Goal: Task Accomplishment & Management: Manage account settings

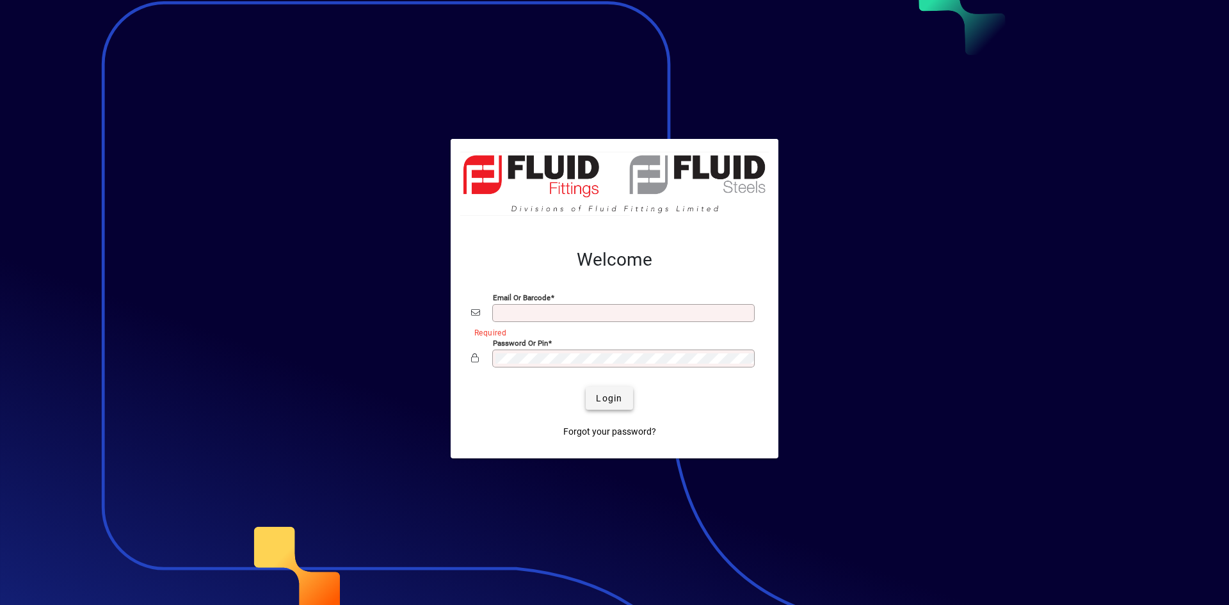
type input "**********"
click at [598, 396] on span "Login" at bounding box center [609, 398] width 26 height 13
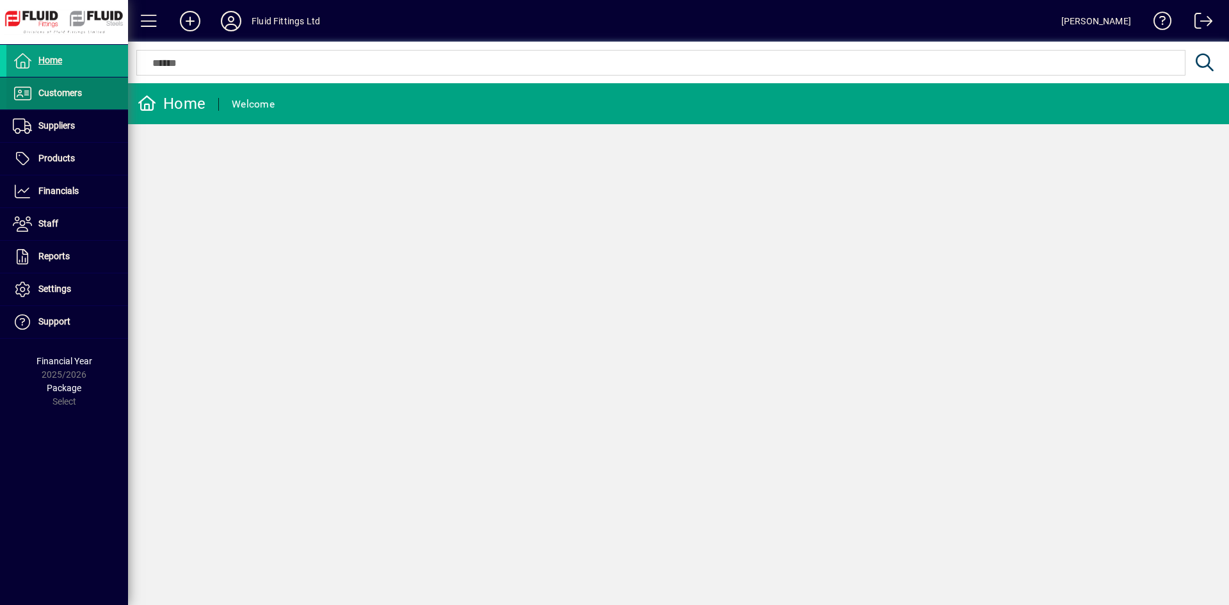
click at [49, 90] on span "Customers" at bounding box center [60, 93] width 44 height 10
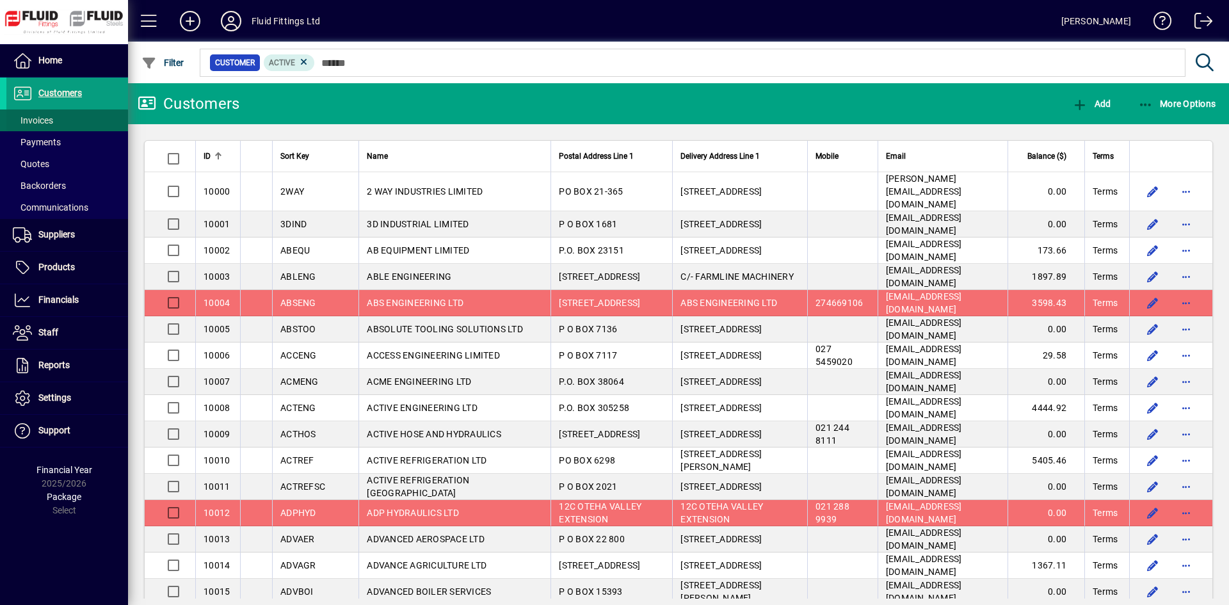
click at [49, 116] on span "Invoices" at bounding box center [33, 120] width 40 height 10
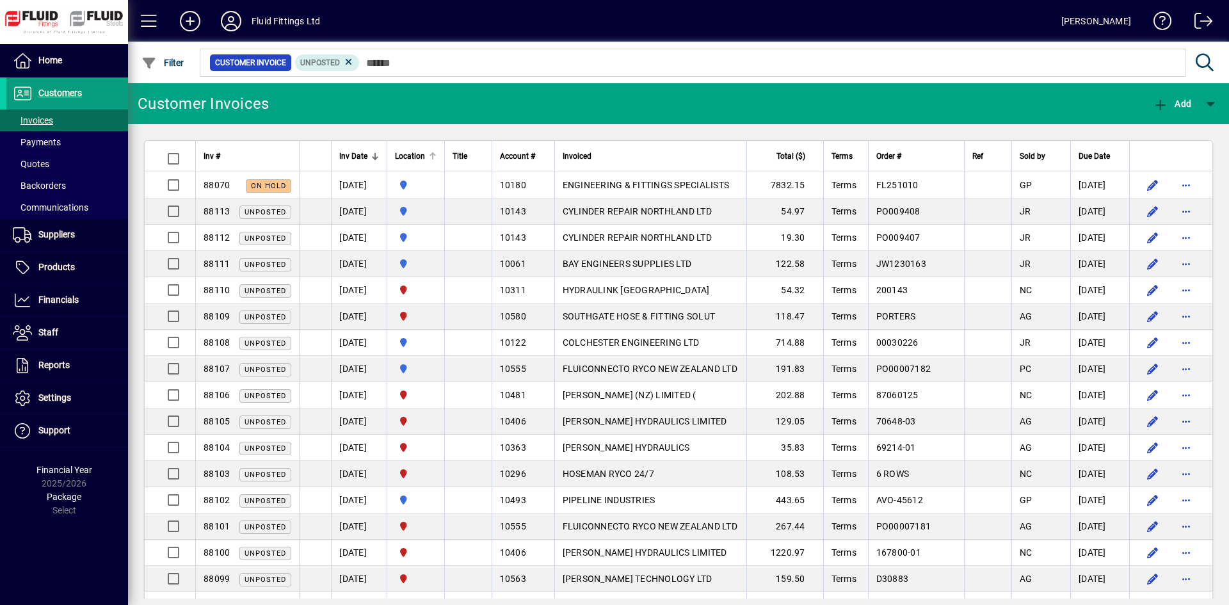
click at [436, 156] on div at bounding box center [433, 156] width 8 height 8
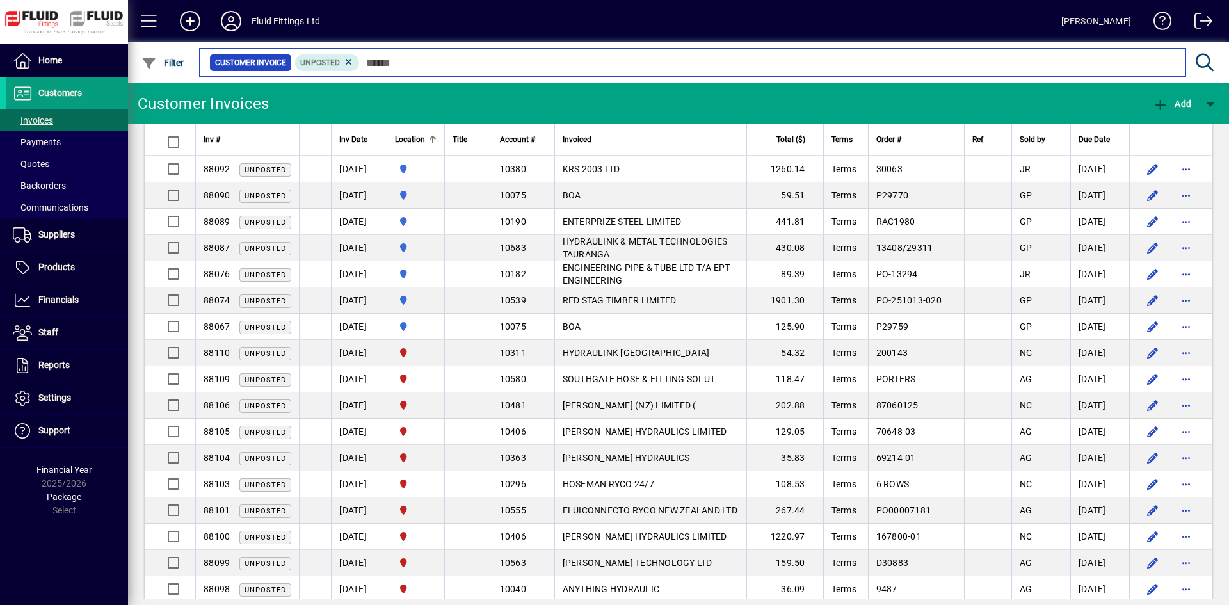
scroll to position [128, 0]
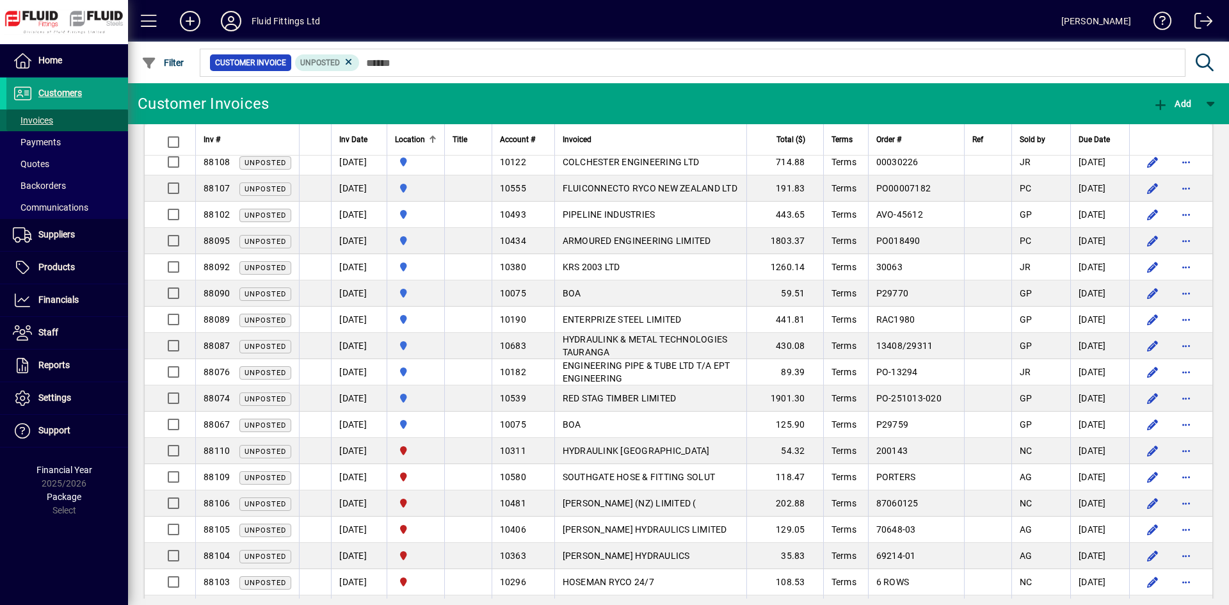
click at [31, 120] on span "Invoices" at bounding box center [33, 120] width 40 height 10
